Goal: Information Seeking & Learning: Find specific fact

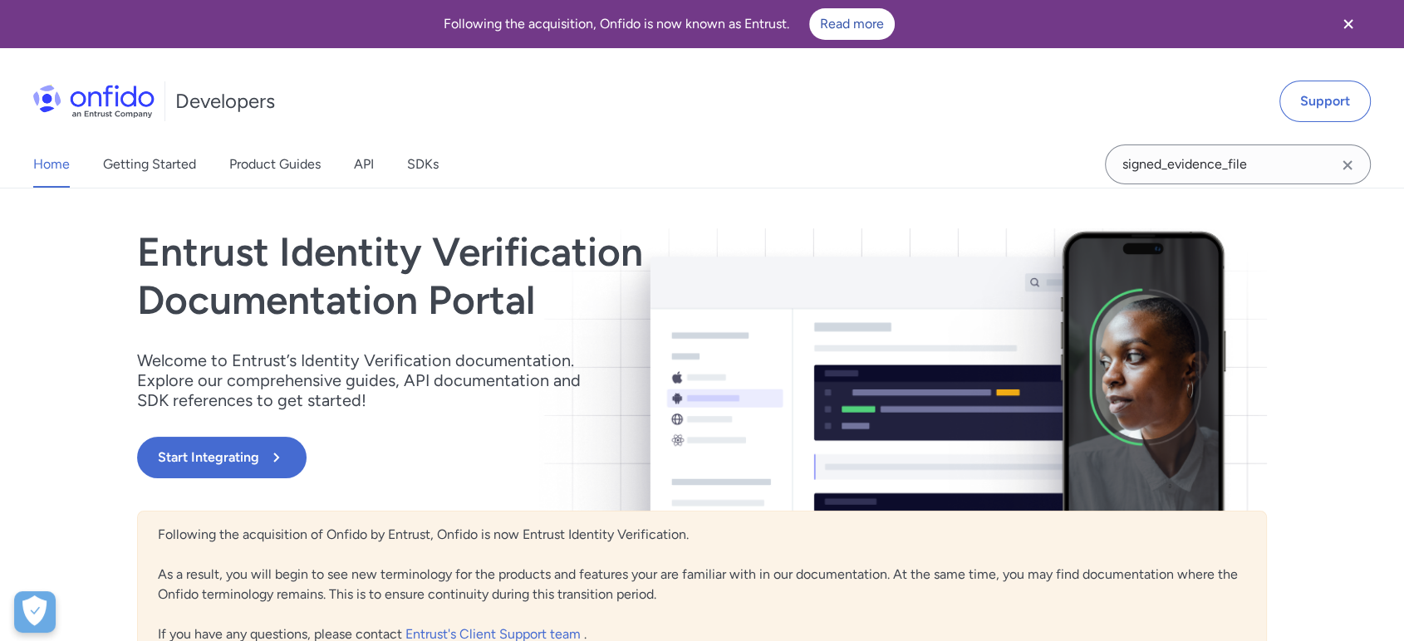
click at [346, 158] on div "Home Getting Started Product Guides API SDKs" at bounding box center [252, 164] width 505 height 47
click at [354, 162] on link "API" at bounding box center [364, 164] width 20 height 47
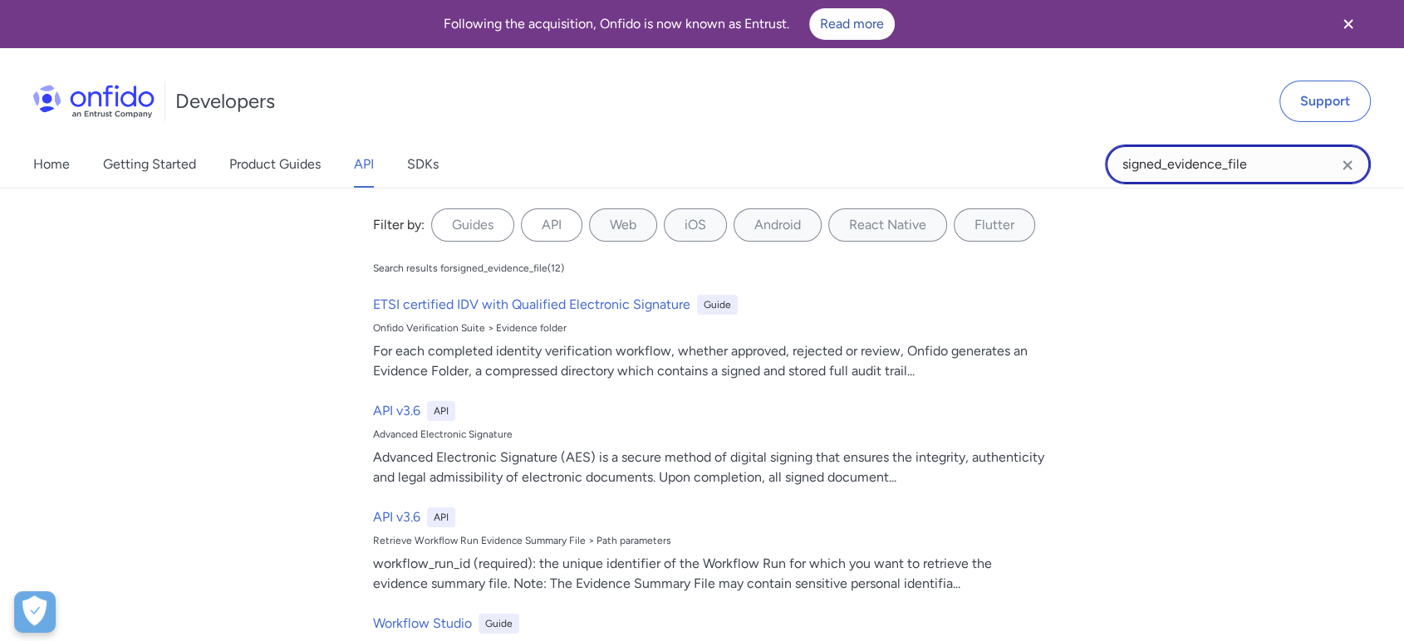
drag, startPoint x: 1292, startPoint y: 169, endPoint x: 982, endPoint y: 135, distance: 311.8
click at [982, 135] on div "Developers Support Home Getting Started Product Guides API SDKs signed_evidence…" at bounding box center [702, 124] width 1404 height 127
type input "approved"
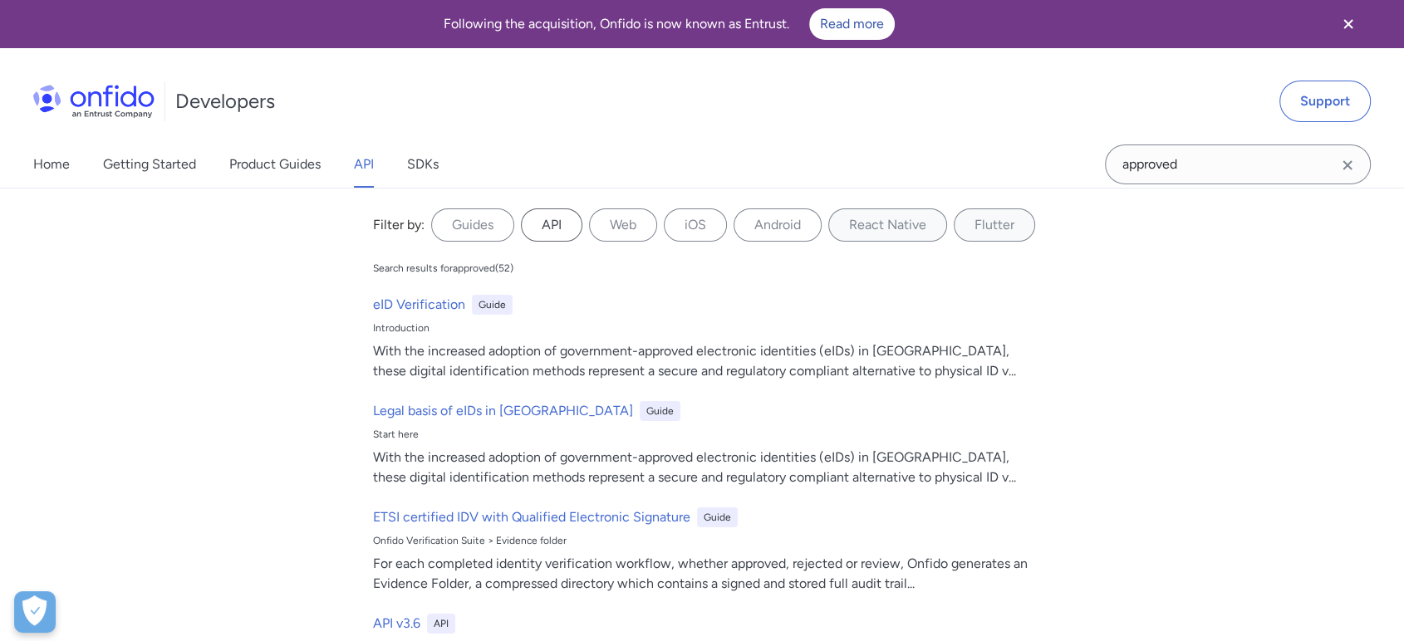
click at [531, 220] on label "API" at bounding box center [551, 225] width 61 height 33
click at [0, 0] on input "API" at bounding box center [0, 0] width 0 height 0
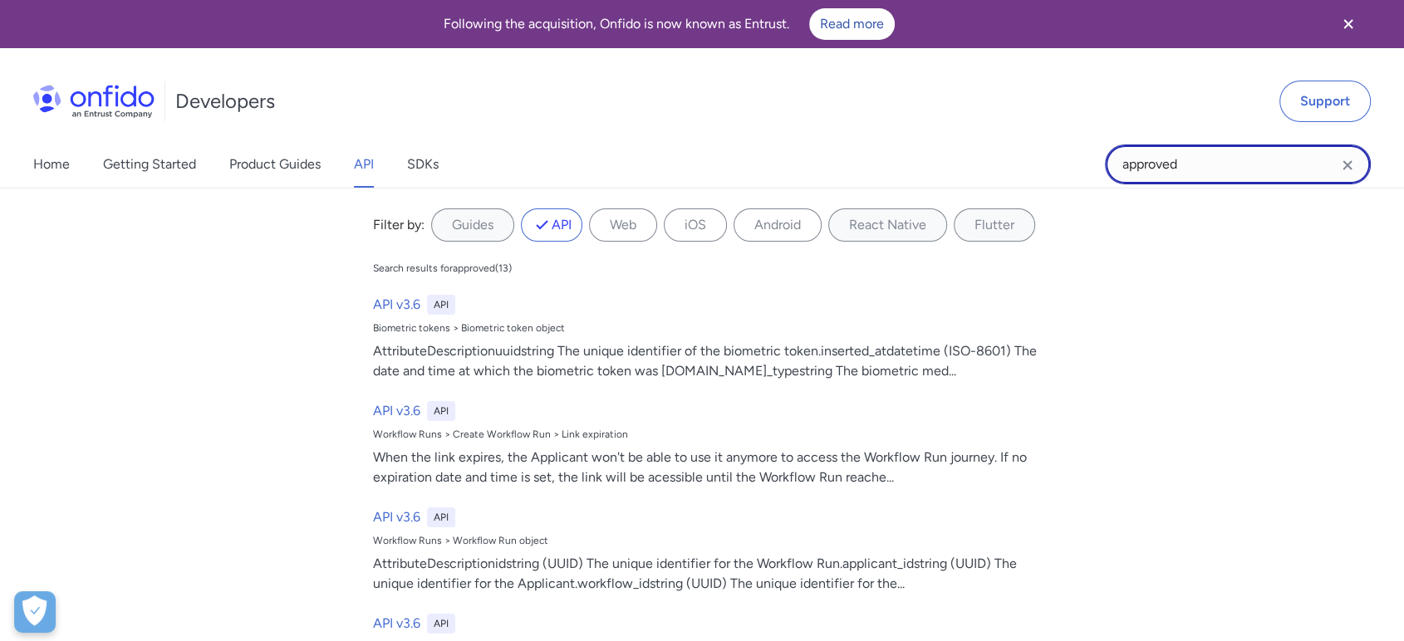
click at [1182, 154] on input "approved" at bounding box center [1238, 165] width 266 height 40
click at [355, 158] on link "API" at bounding box center [364, 164] width 20 height 47
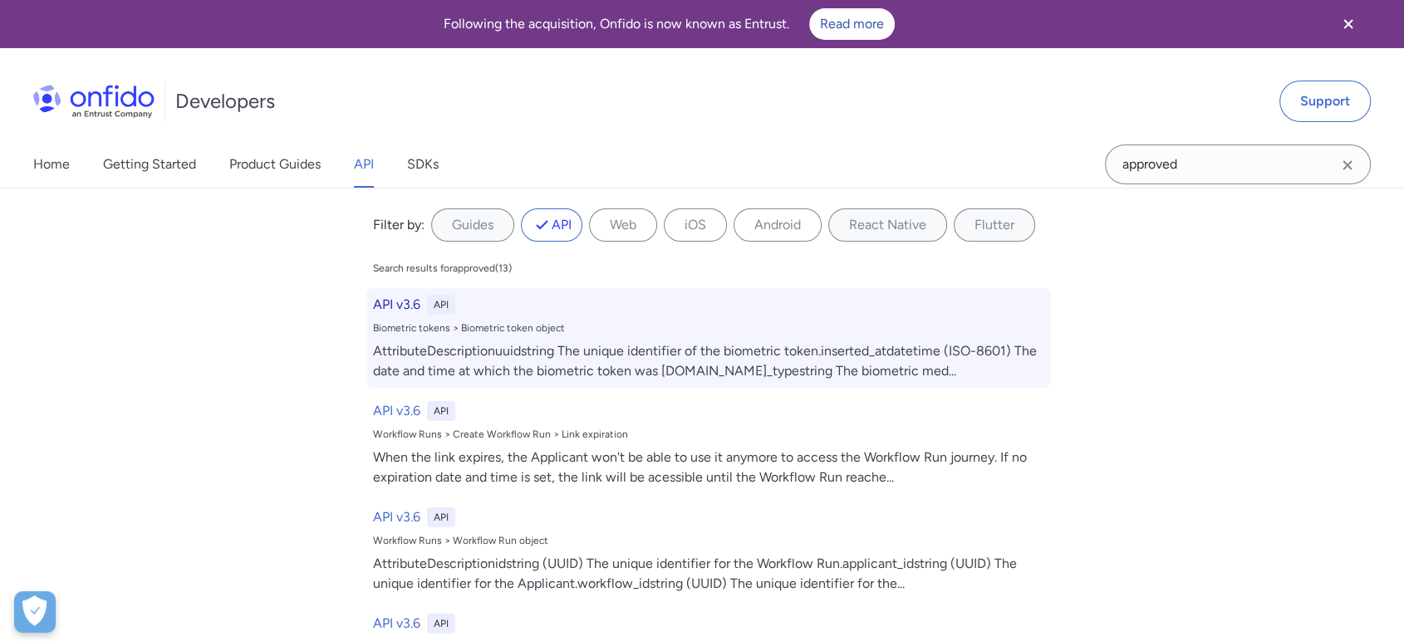
click at [401, 296] on h6 "API v3.6" at bounding box center [396, 305] width 47 height 20
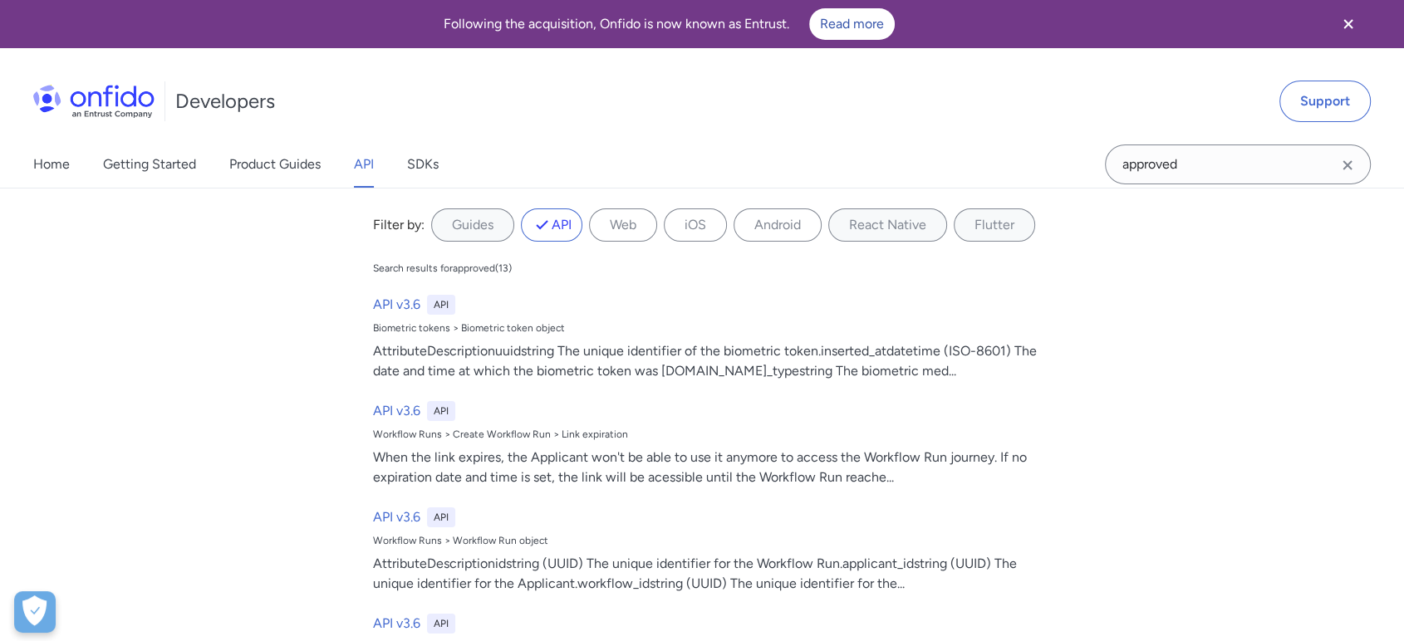
select select "http"
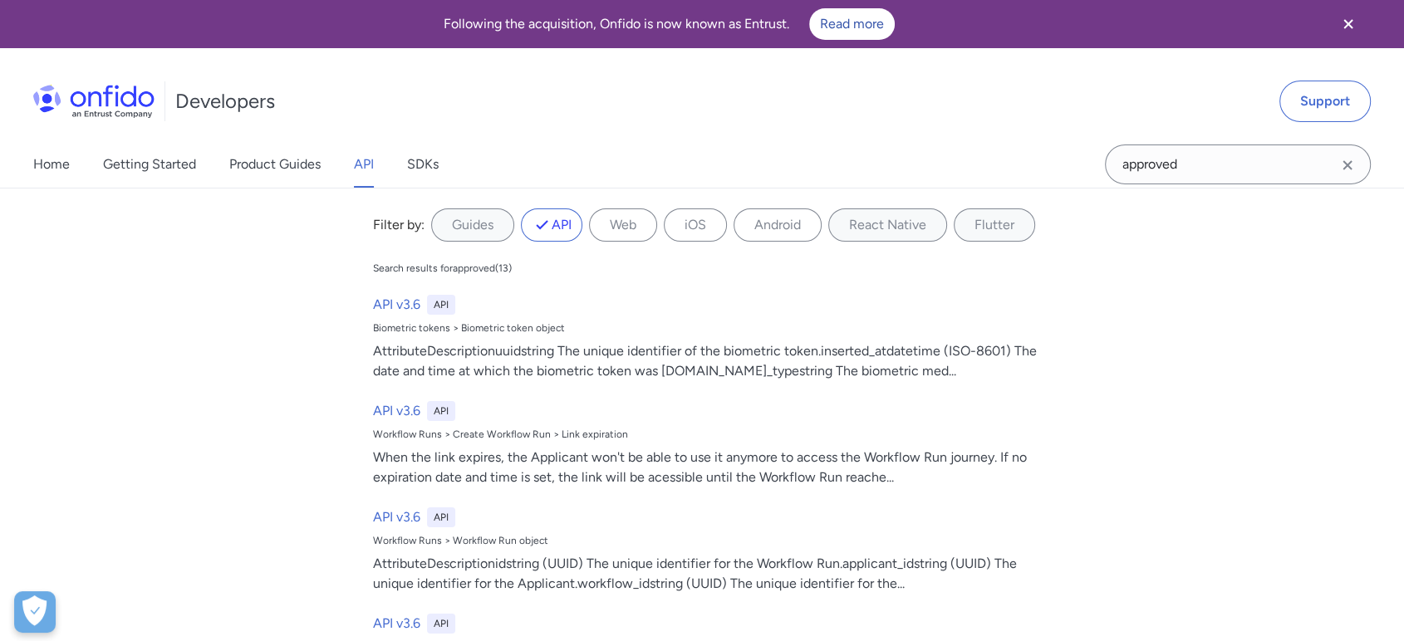
select select "http"
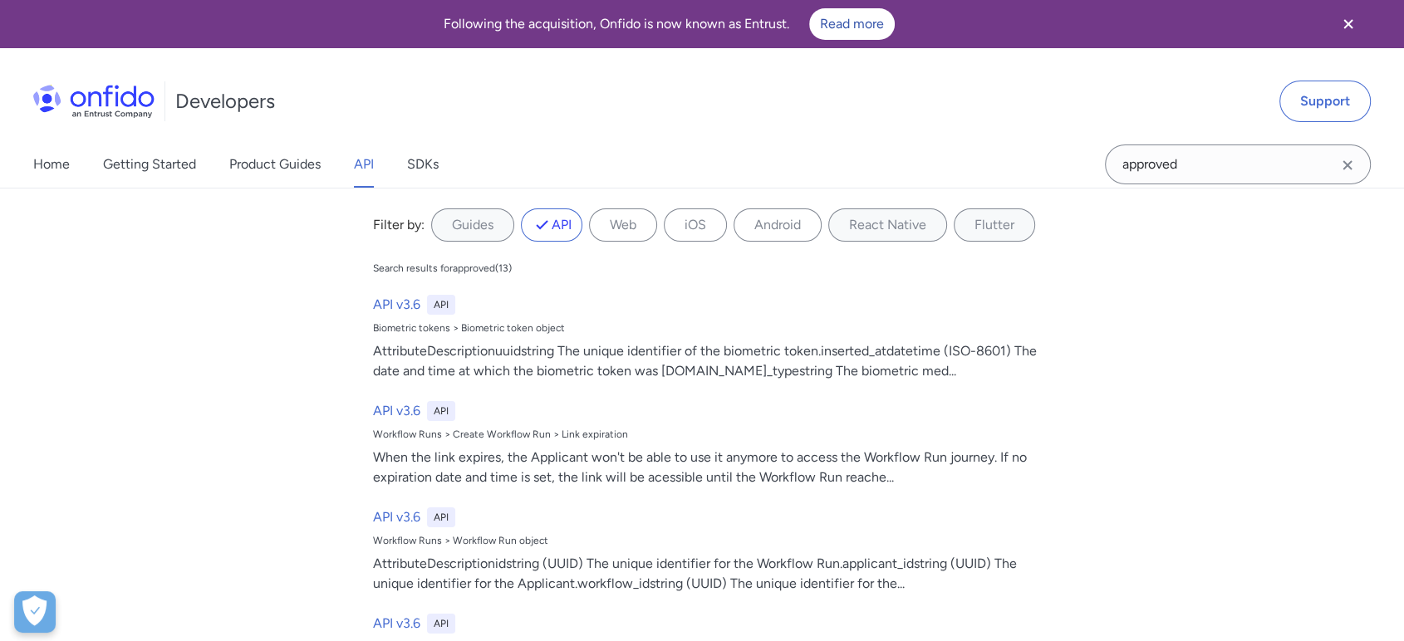
select select "http"
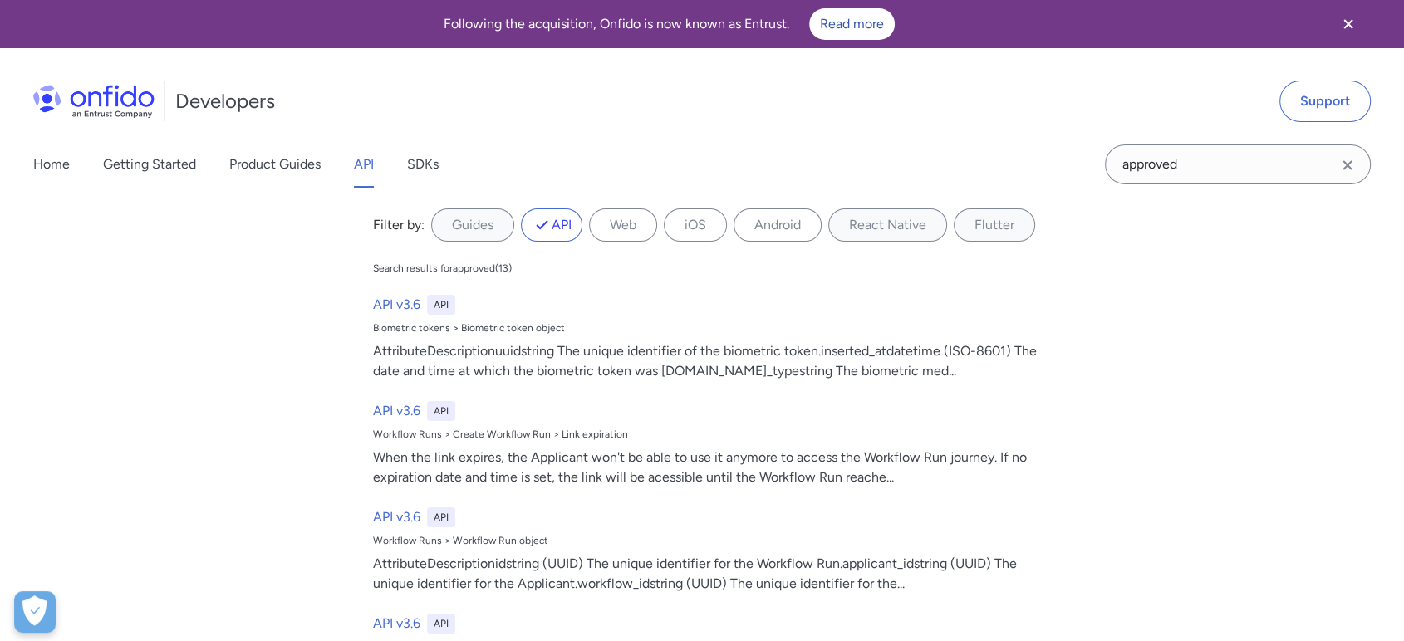
select select "http"
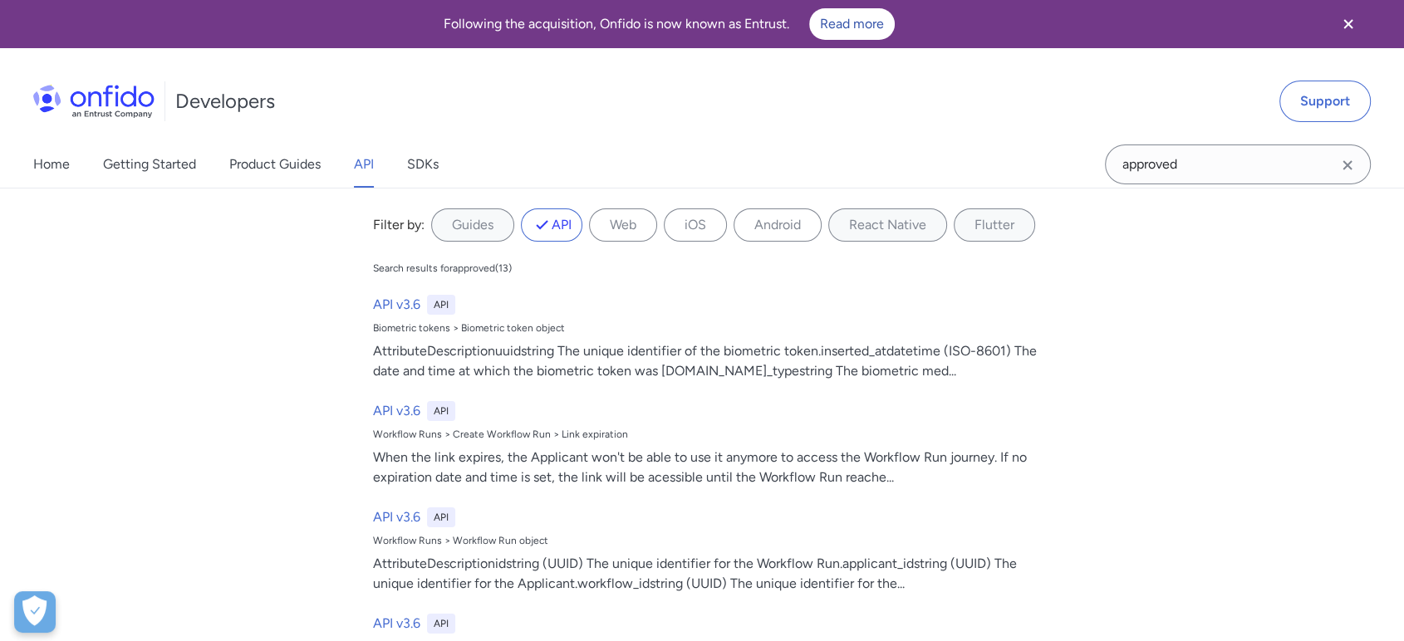
select select "http"
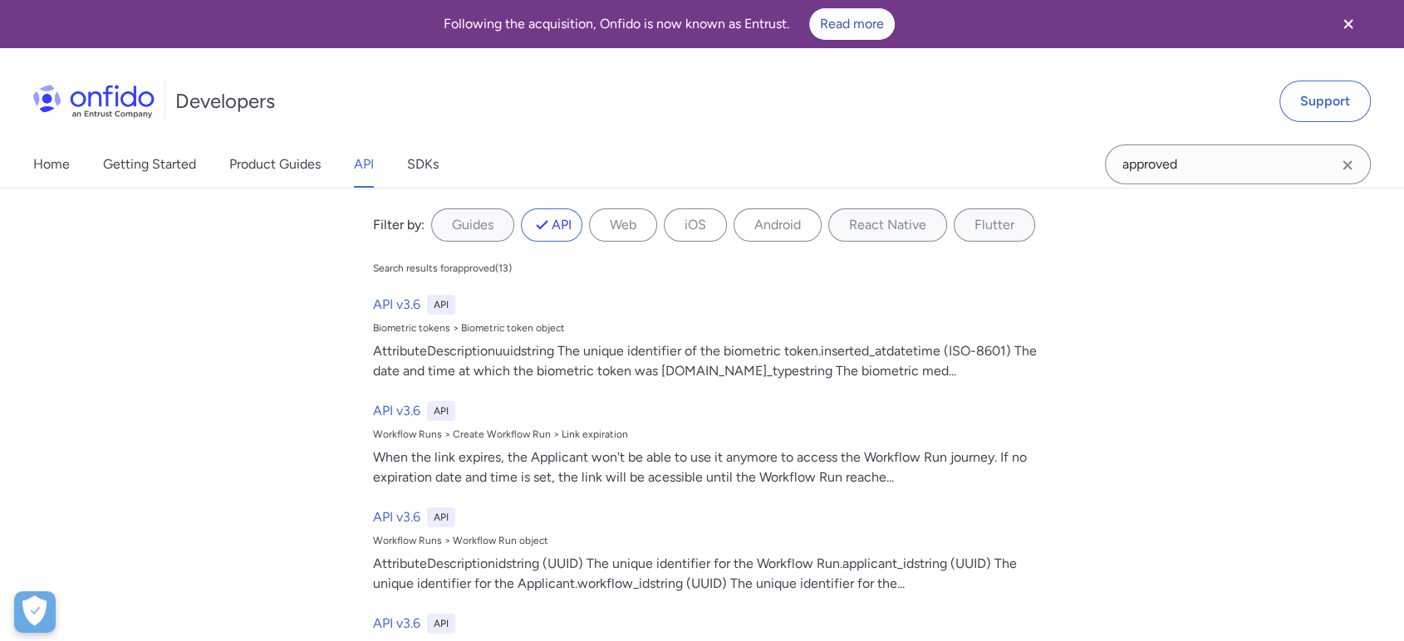
select select "http"
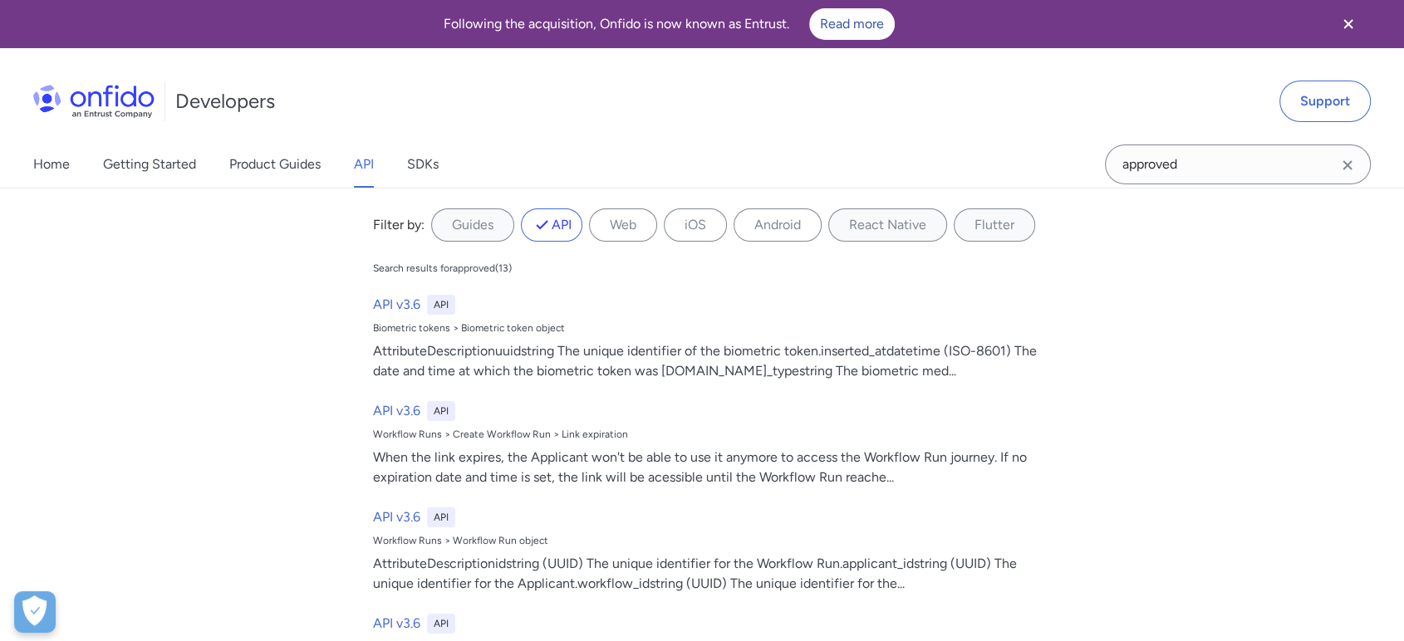
select select "http"
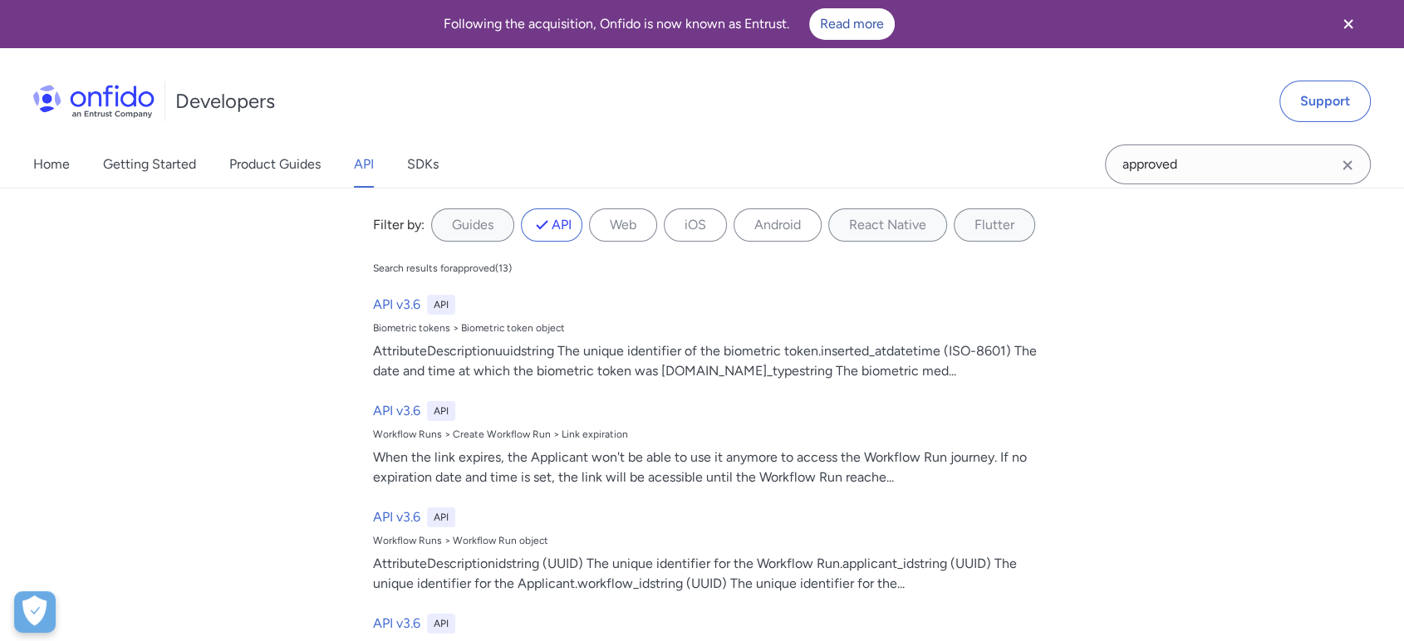
select select "http"
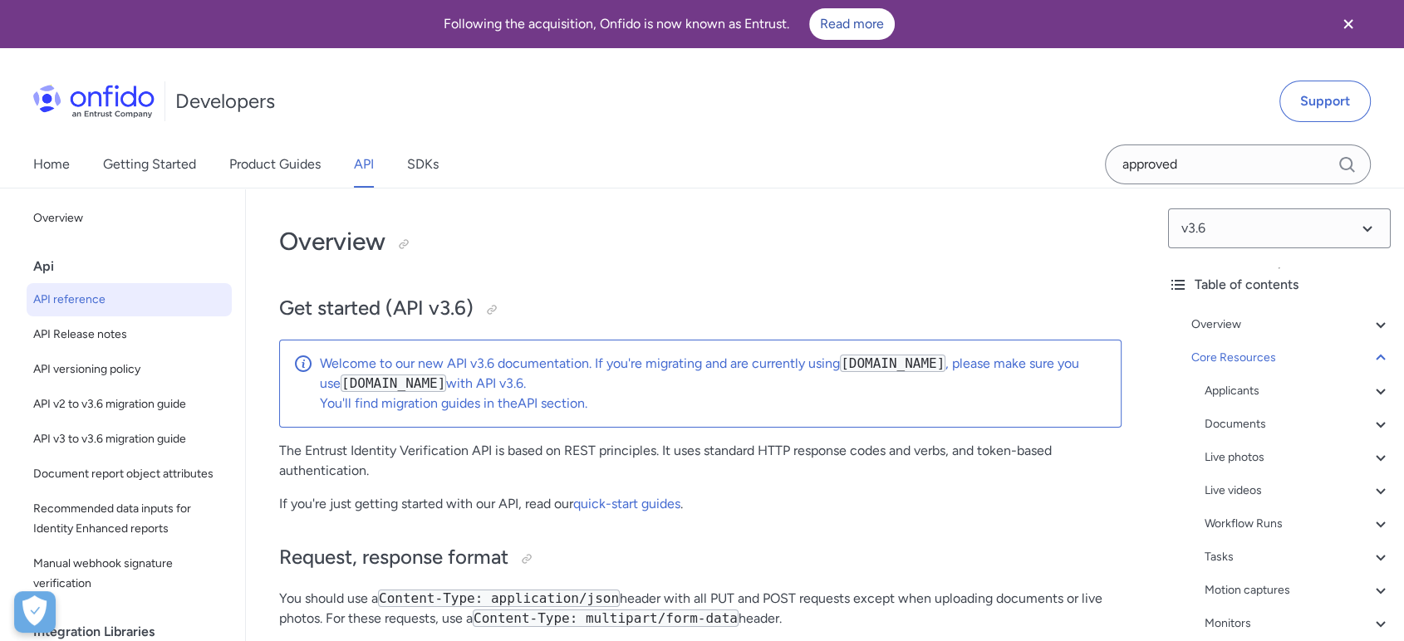
scroll to position [61003, 0]
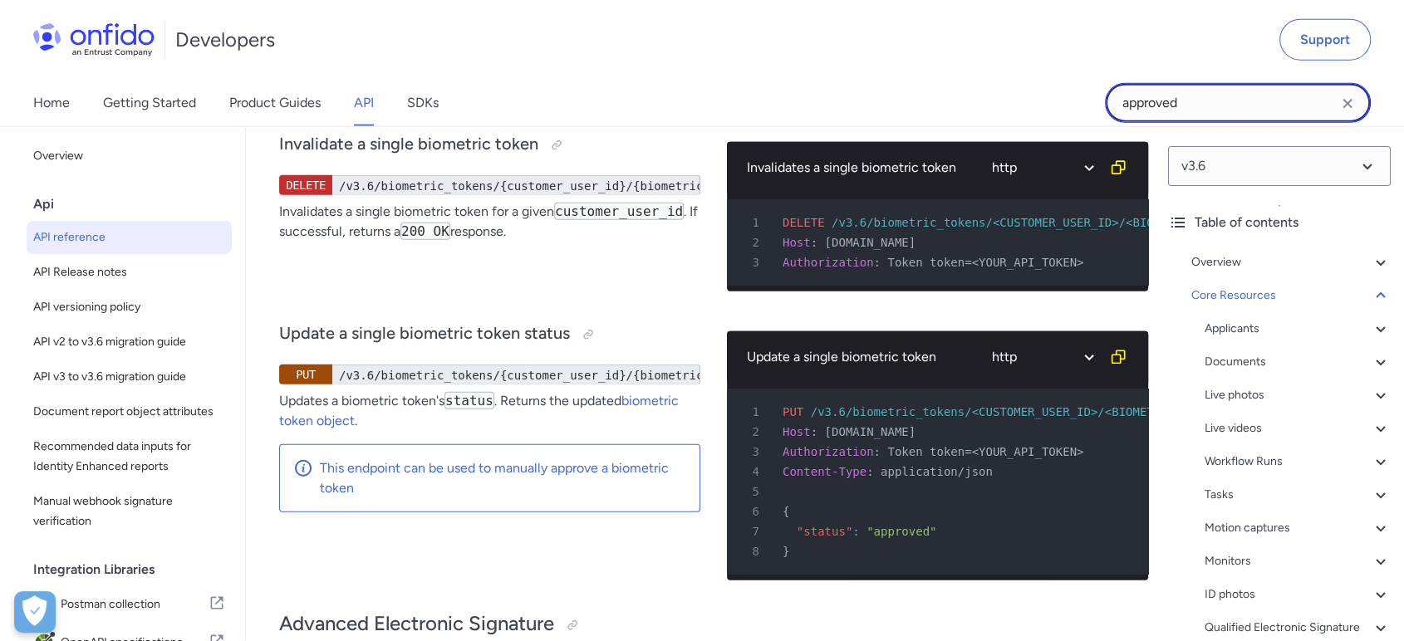
click at [1286, 108] on input "approved" at bounding box center [1238, 103] width 266 height 40
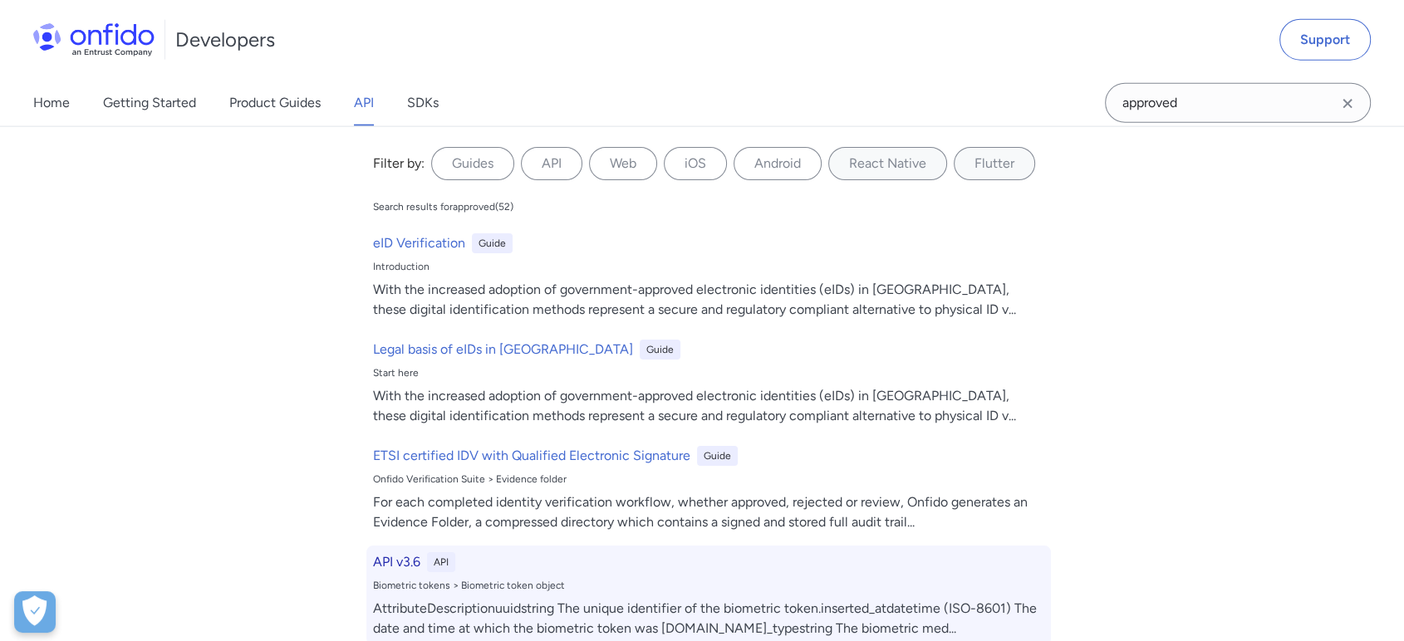
click at [395, 557] on h6 "API v3.6" at bounding box center [396, 562] width 47 height 20
click at [391, 562] on h6 "API v3.6" at bounding box center [396, 562] width 47 height 20
click at [401, 557] on h6 "API v3.6" at bounding box center [396, 562] width 47 height 20
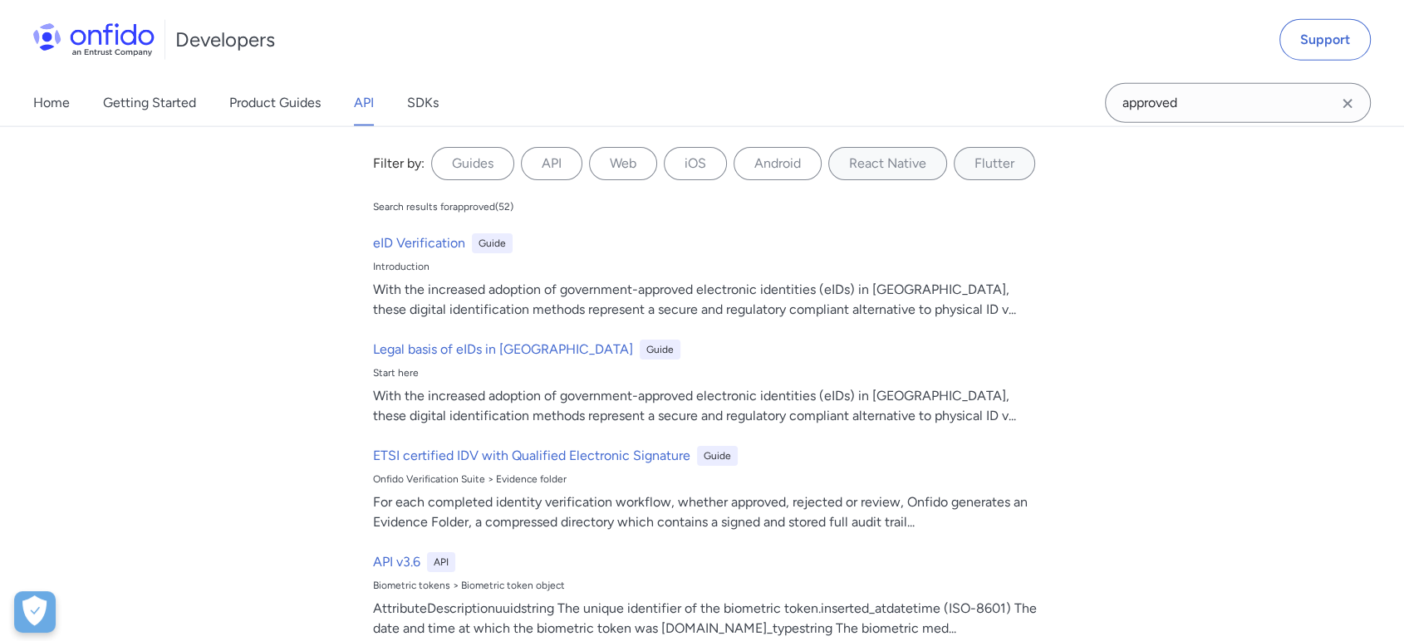
click at [1346, 100] on icon "Clear search field button" at bounding box center [1348, 104] width 20 height 20
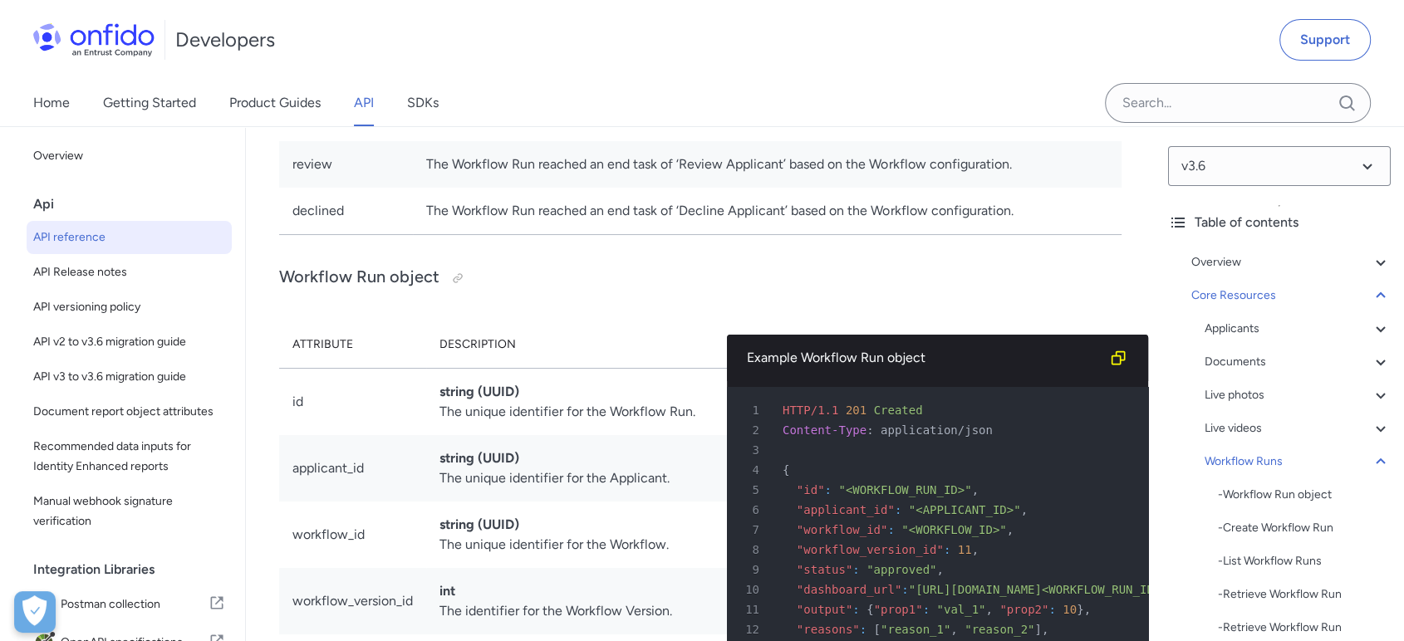
scroll to position [38148, 0]
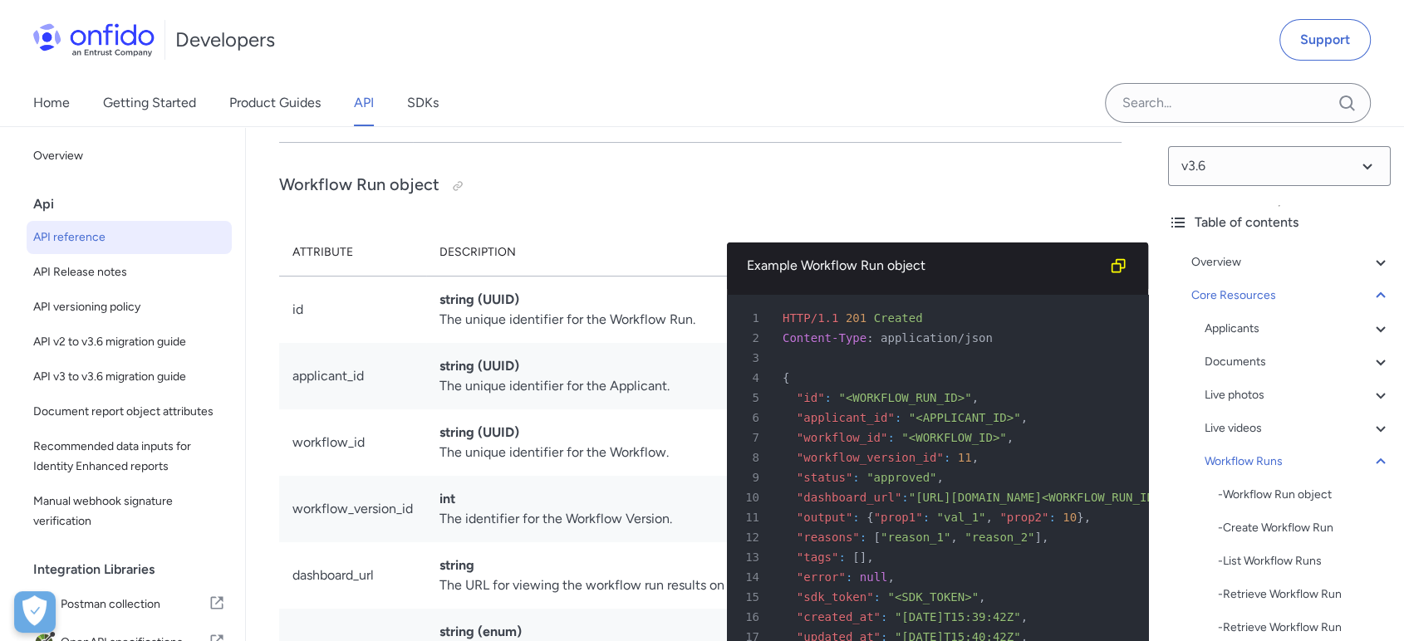
copy td "awaiting_input"
